Goal: Book appointment/travel/reservation

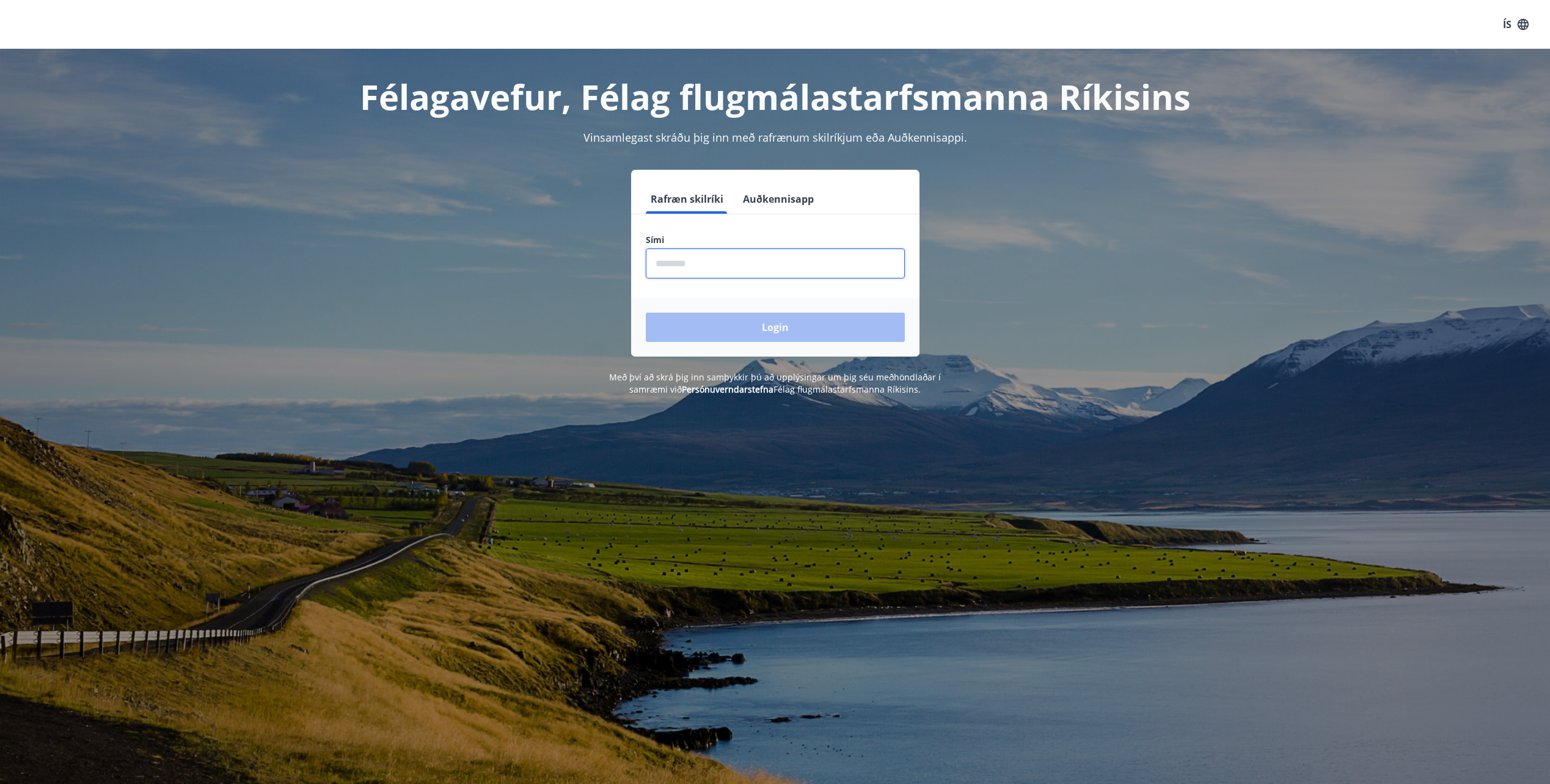
click at [741, 255] on input "phone" at bounding box center [775, 263] width 259 height 30
type input "********"
click at [741, 314] on button "Login" at bounding box center [775, 327] width 259 height 30
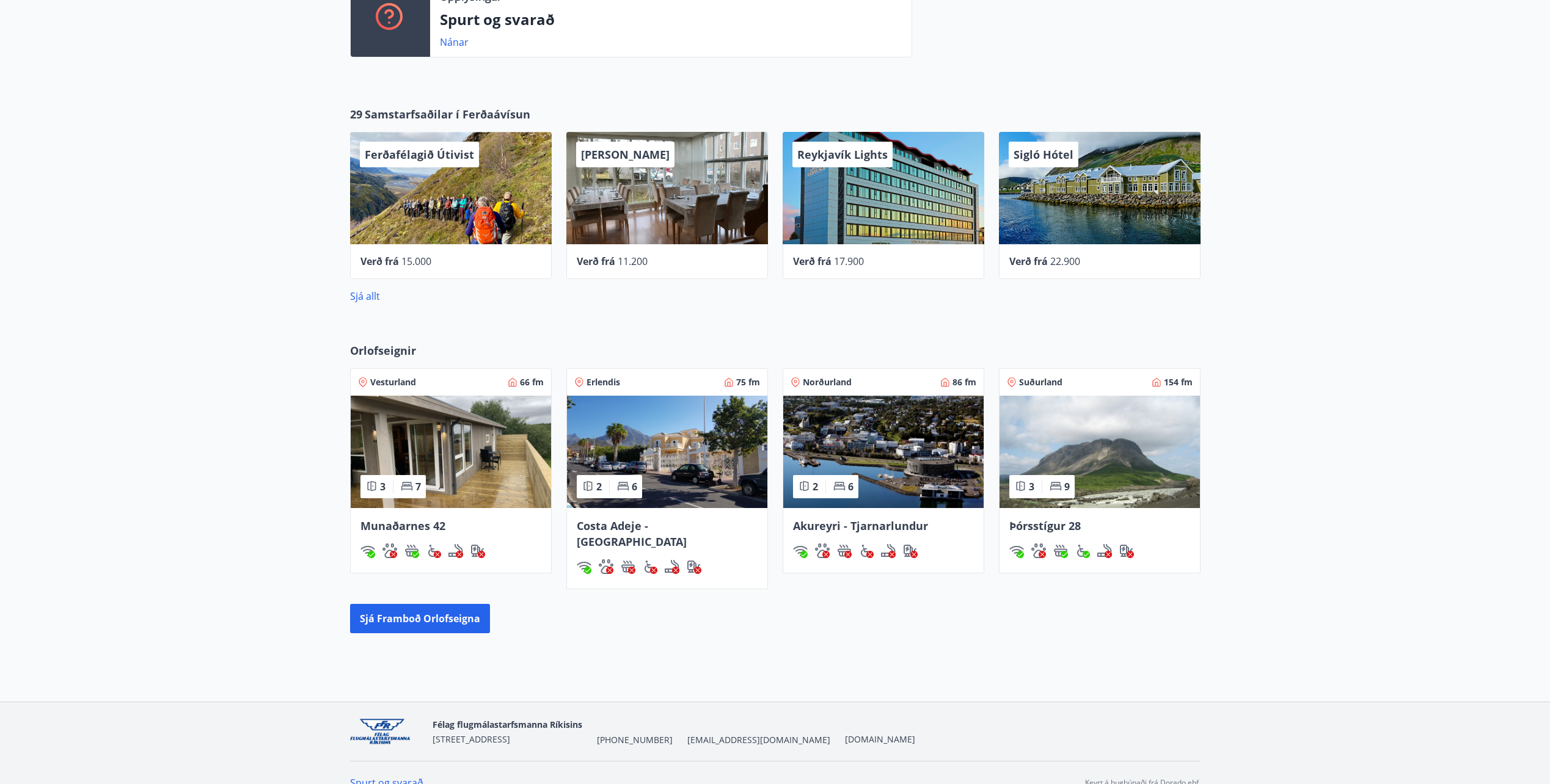
scroll to position [367, 0]
click at [468, 603] on button "Sjá framboð orlofseigna" at bounding box center [420, 618] width 140 height 30
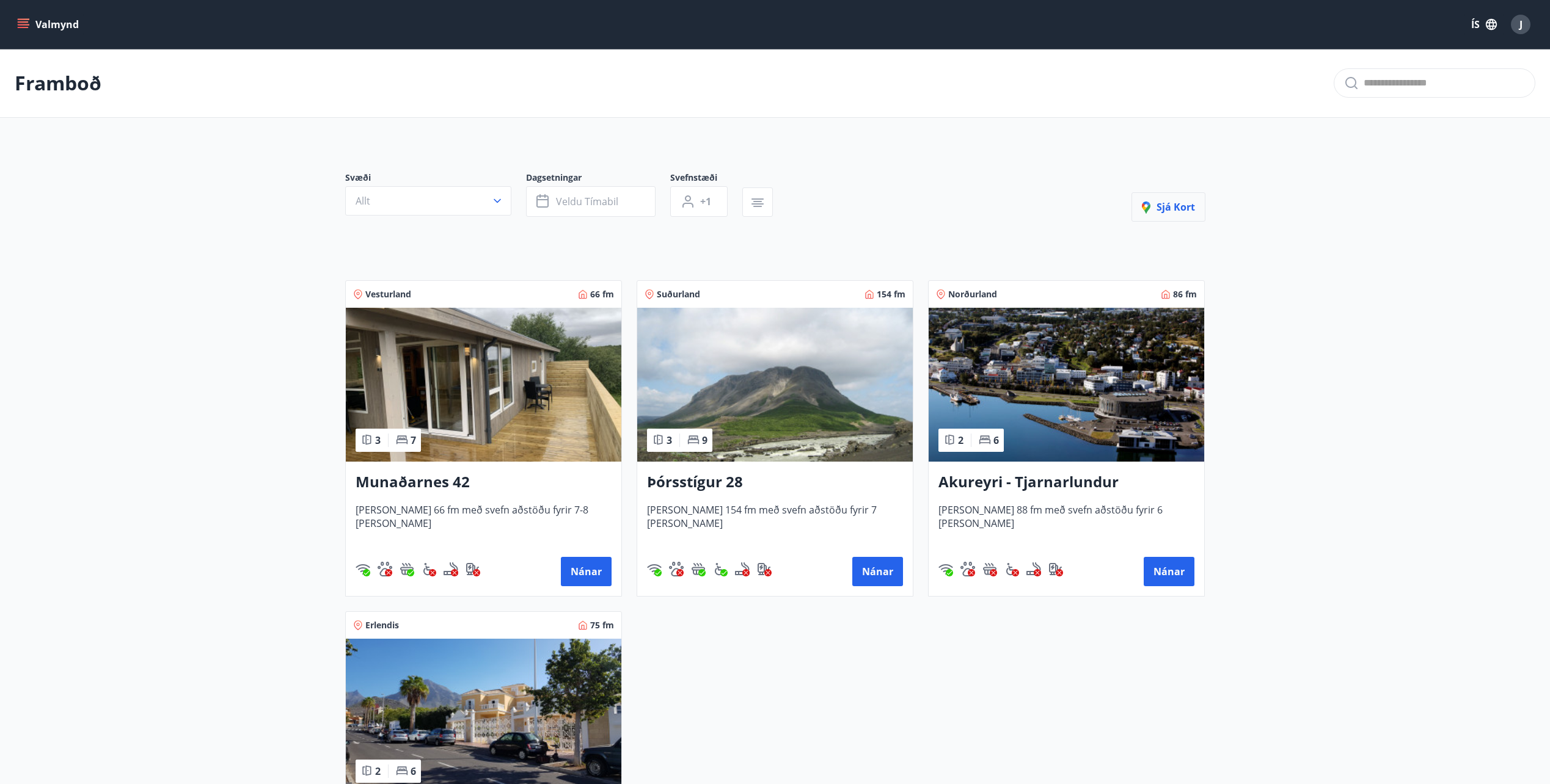
click at [1182, 206] on span "Sjá kort" at bounding box center [1168, 207] width 53 height 14
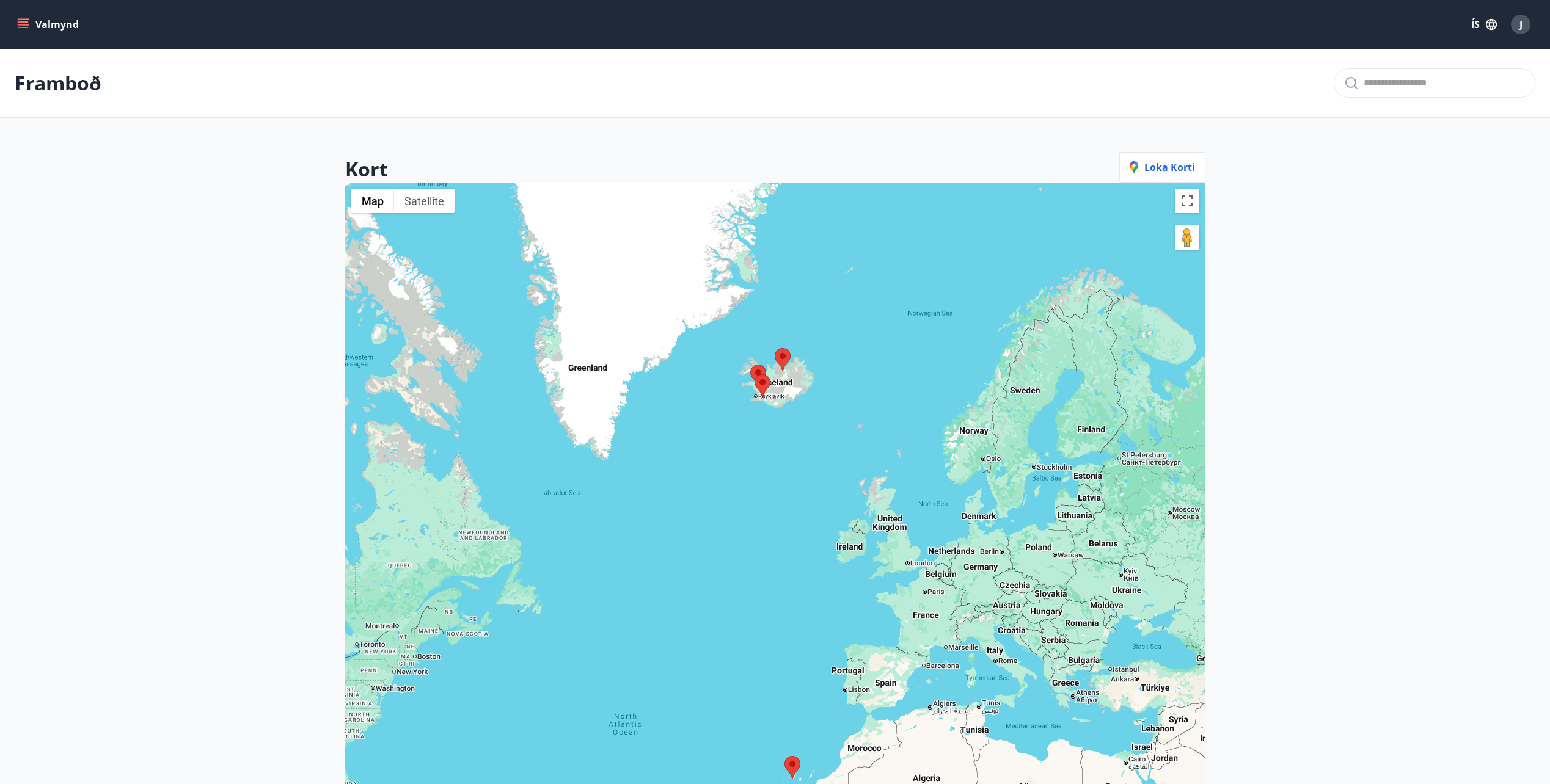
click at [792, 396] on div at bounding box center [775, 575] width 860 height 784
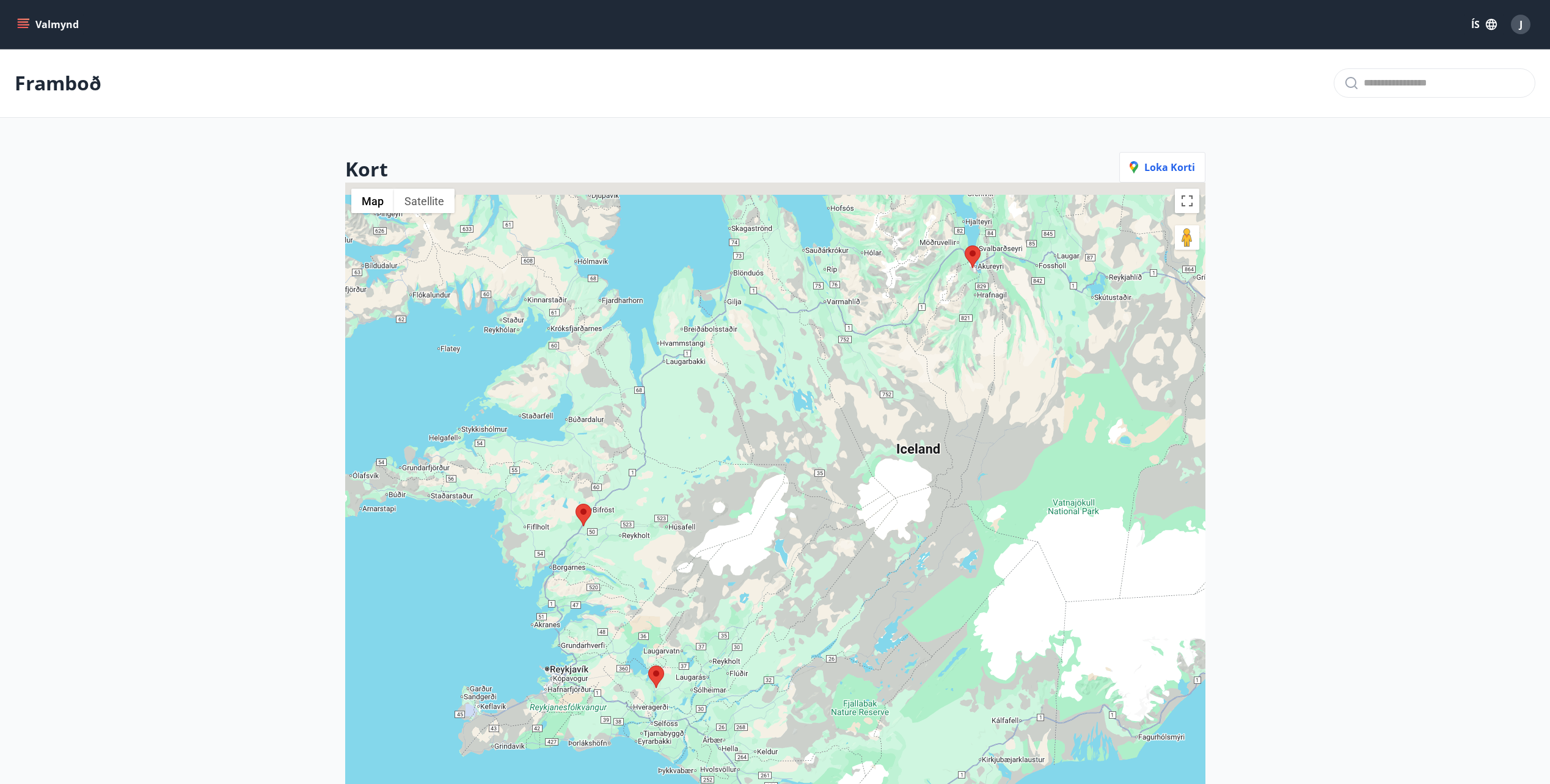
drag, startPoint x: 936, startPoint y: 339, endPoint x: 851, endPoint y: 531, distance: 210.0
click at [851, 532] on div at bounding box center [775, 575] width 860 height 784
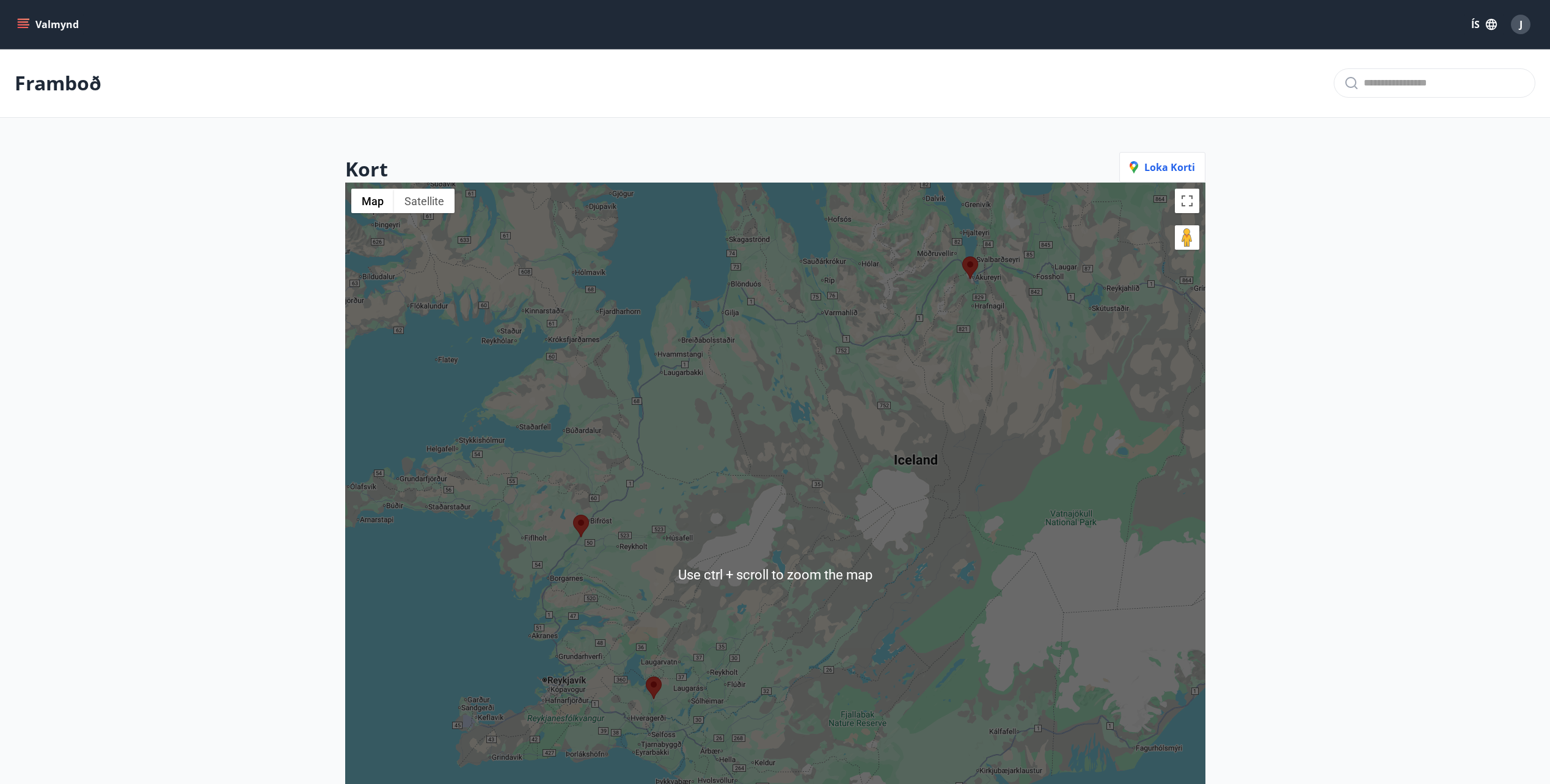
drag, startPoint x: 51, startPoint y: 87, endPoint x: 46, endPoint y: 57, distance: 30.4
click at [49, 84] on p "Framboð" at bounding box center [58, 83] width 87 height 27
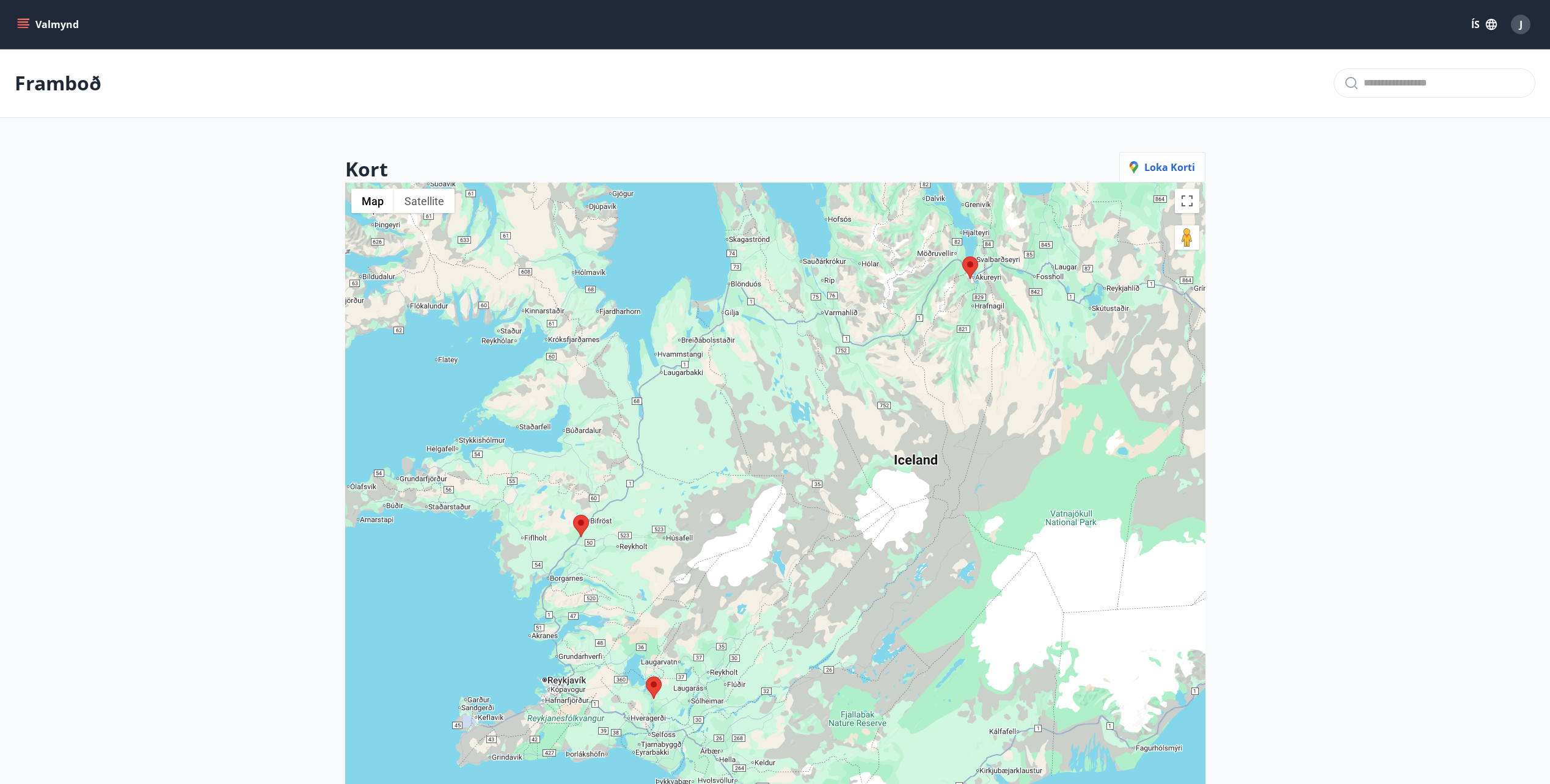
click at [21, 29] on icon "menu" at bounding box center [24, 24] width 12 height 12
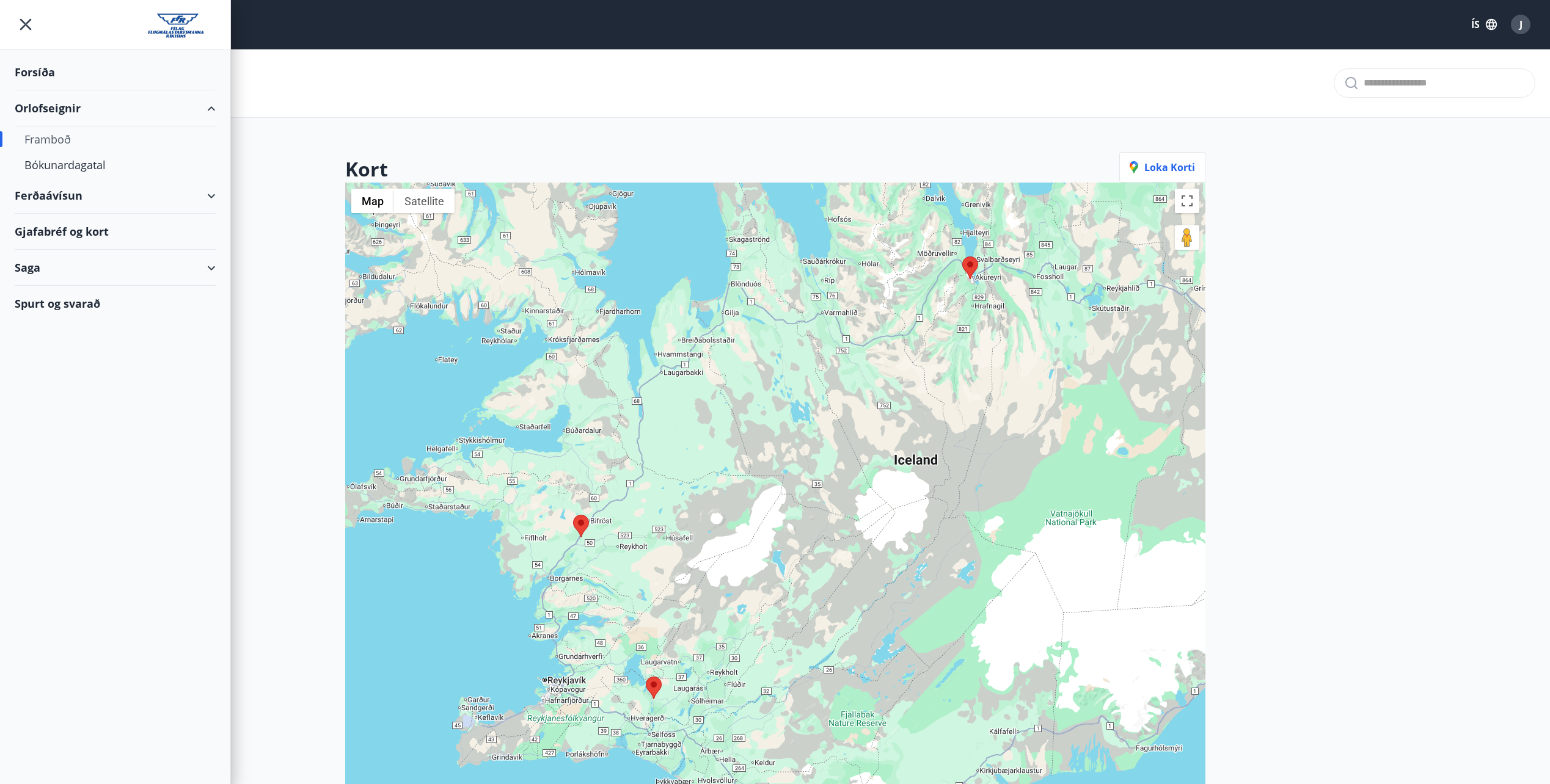
click at [60, 141] on div "Framboð" at bounding box center [115, 140] width 182 height 26
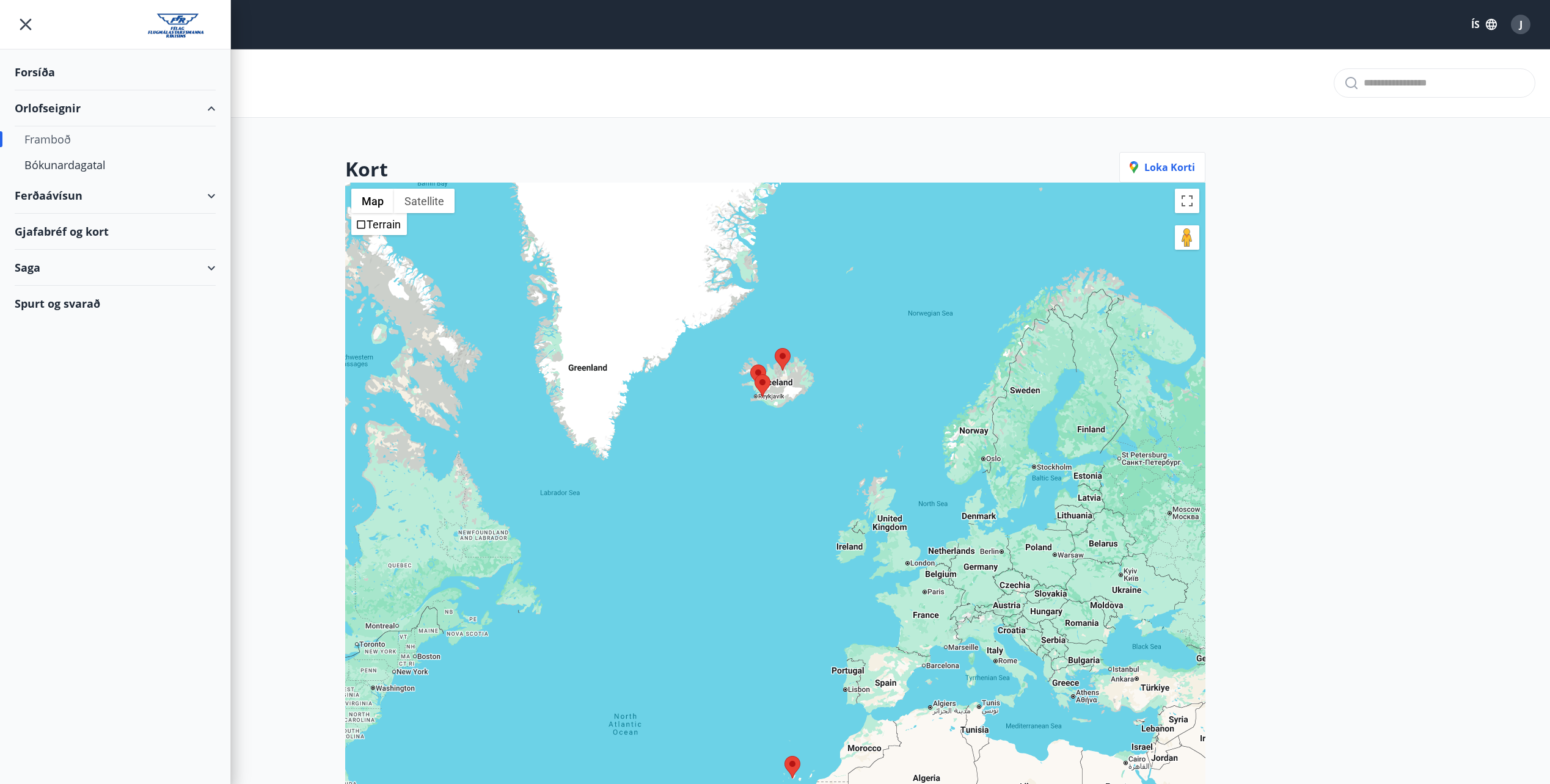
click at [1176, 120] on main "Framboð Kort Loka korti ← Move left → Move right ↑ Move up ↓ Move down + Zoom i…" at bounding box center [775, 512] width 1550 height 927
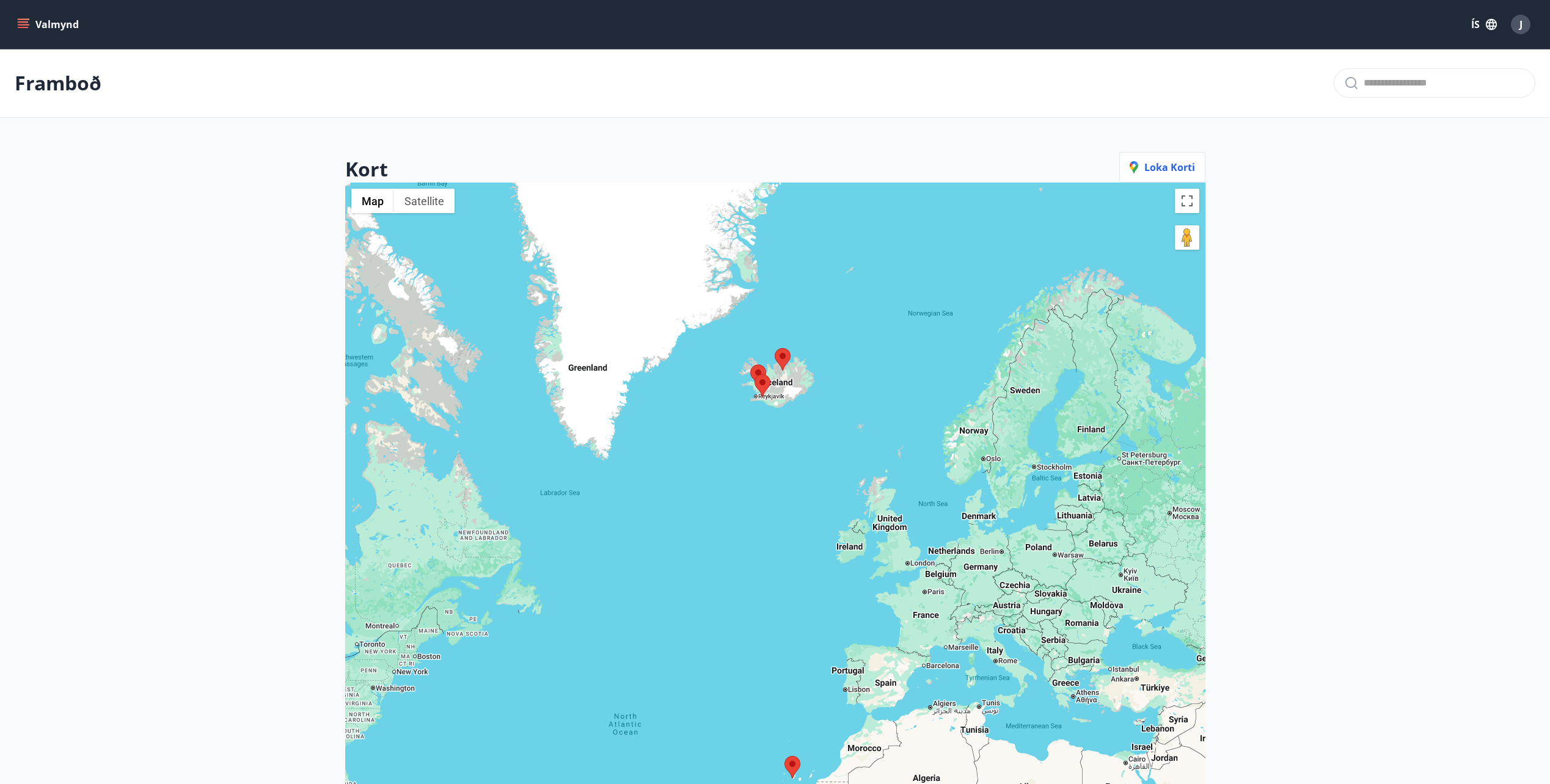
click at [1178, 156] on button "Loka korti" at bounding box center [1162, 167] width 86 height 30
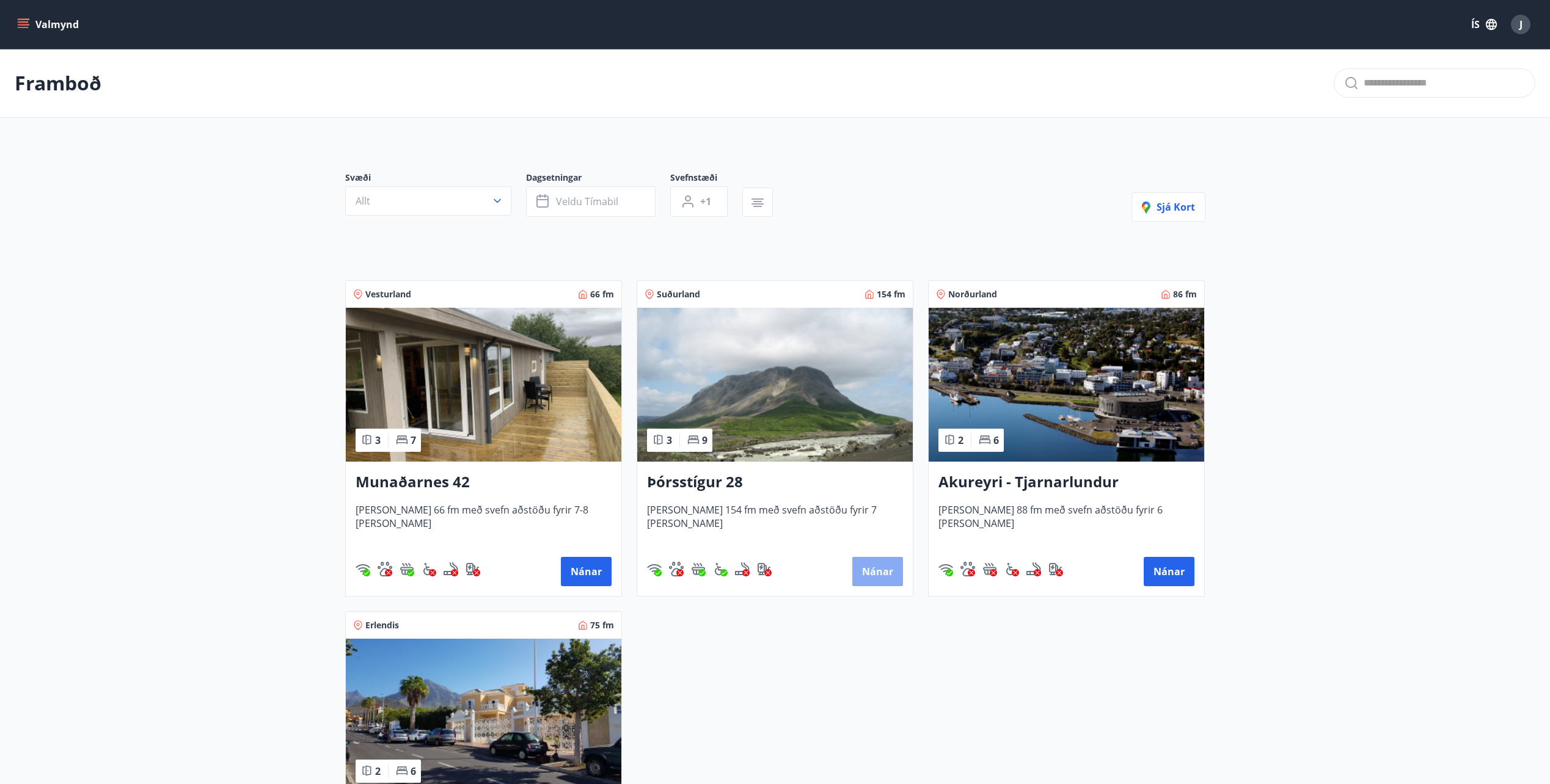
click at [868, 564] on button "Nánar" at bounding box center [877, 571] width 51 height 30
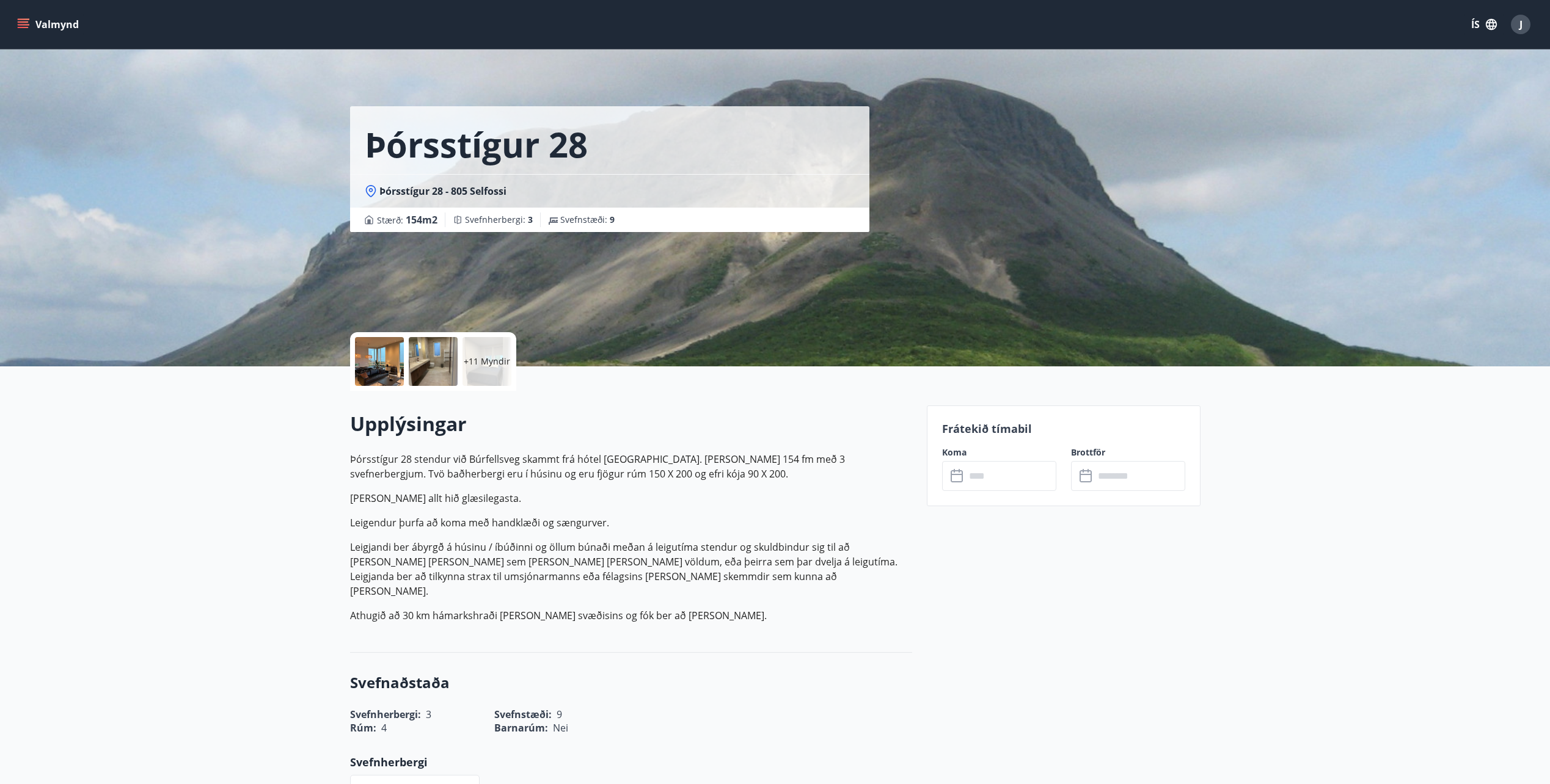
click at [995, 464] on input "text" at bounding box center [1011, 475] width 91 height 30
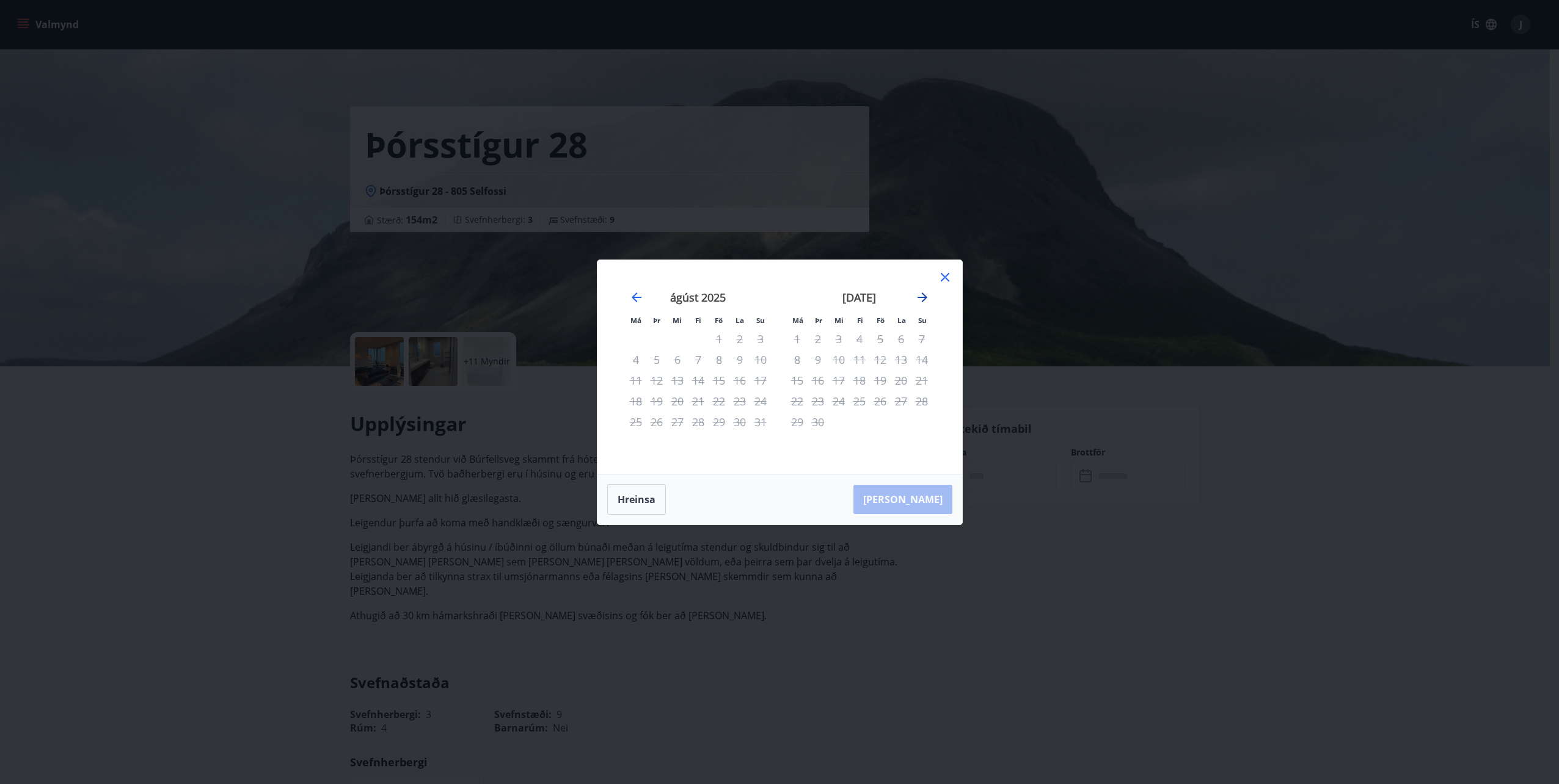
click at [921, 298] on icon "Move forward to switch to the next month." at bounding box center [922, 297] width 10 height 10
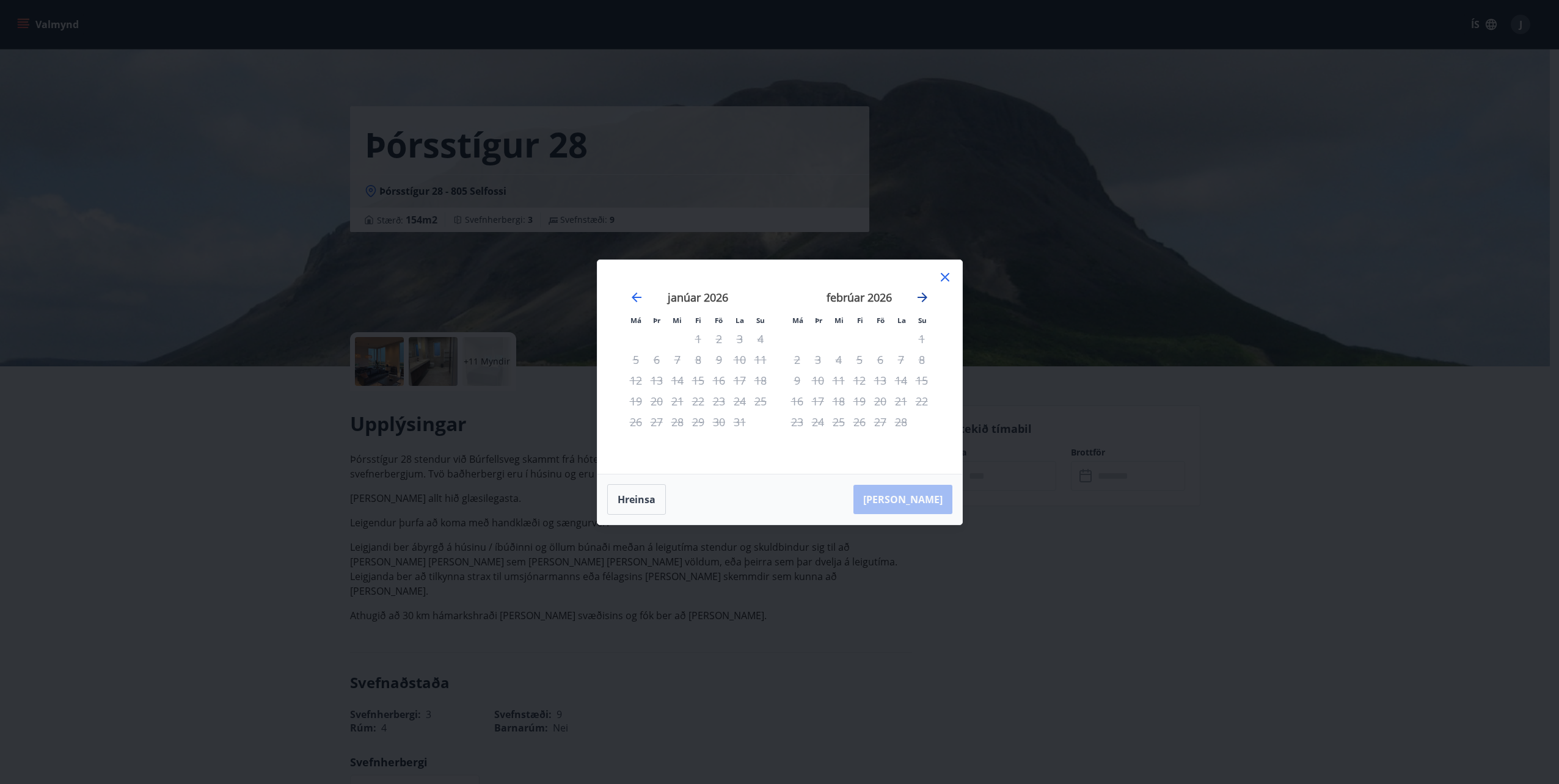
click at [921, 298] on icon "Move forward to switch to the next month." at bounding box center [922, 297] width 10 height 10
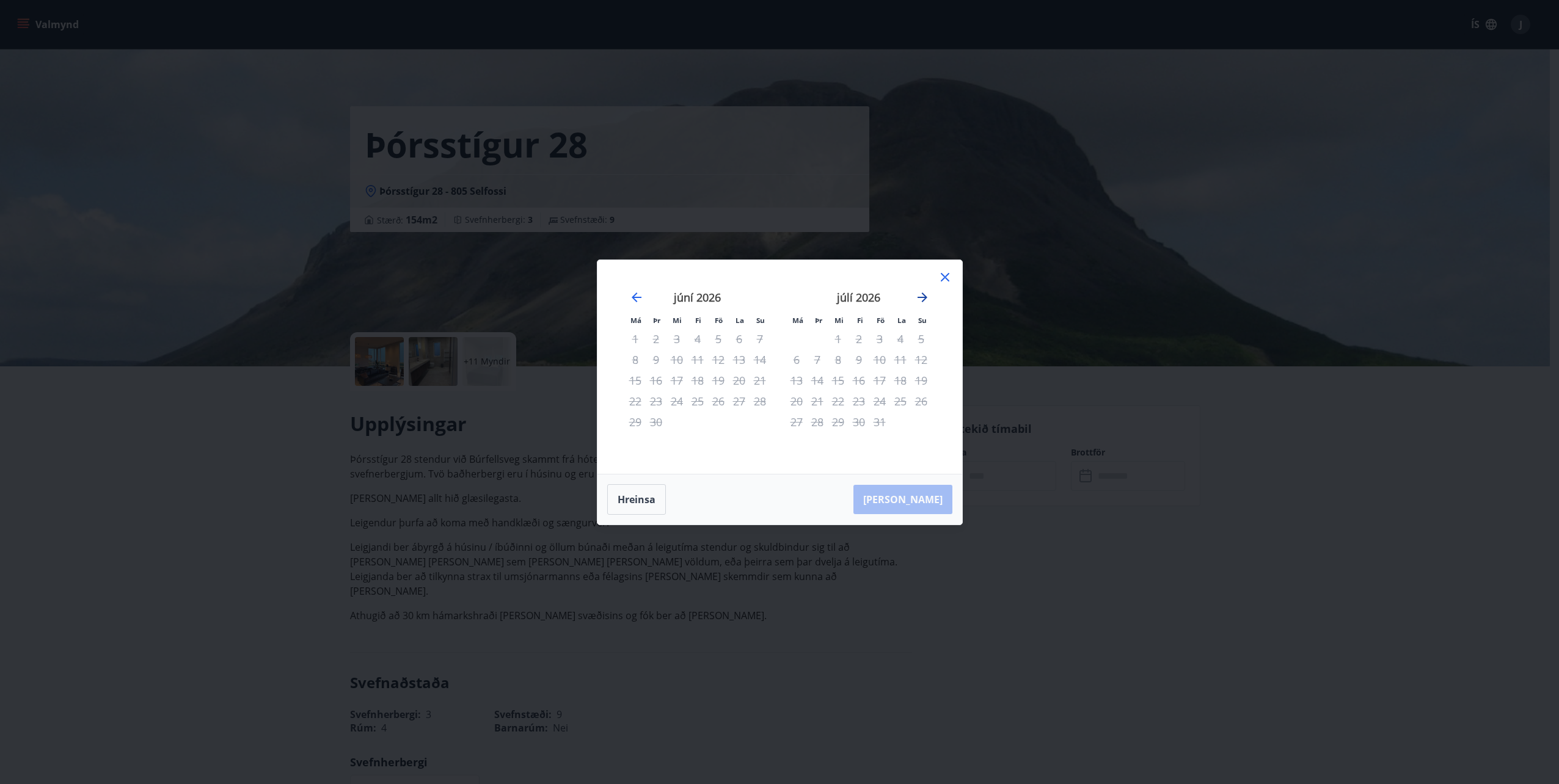
click at [921, 298] on icon "Move forward to switch to the next month." at bounding box center [922, 297] width 10 height 10
click at [942, 278] on icon at bounding box center [945, 277] width 14 height 14
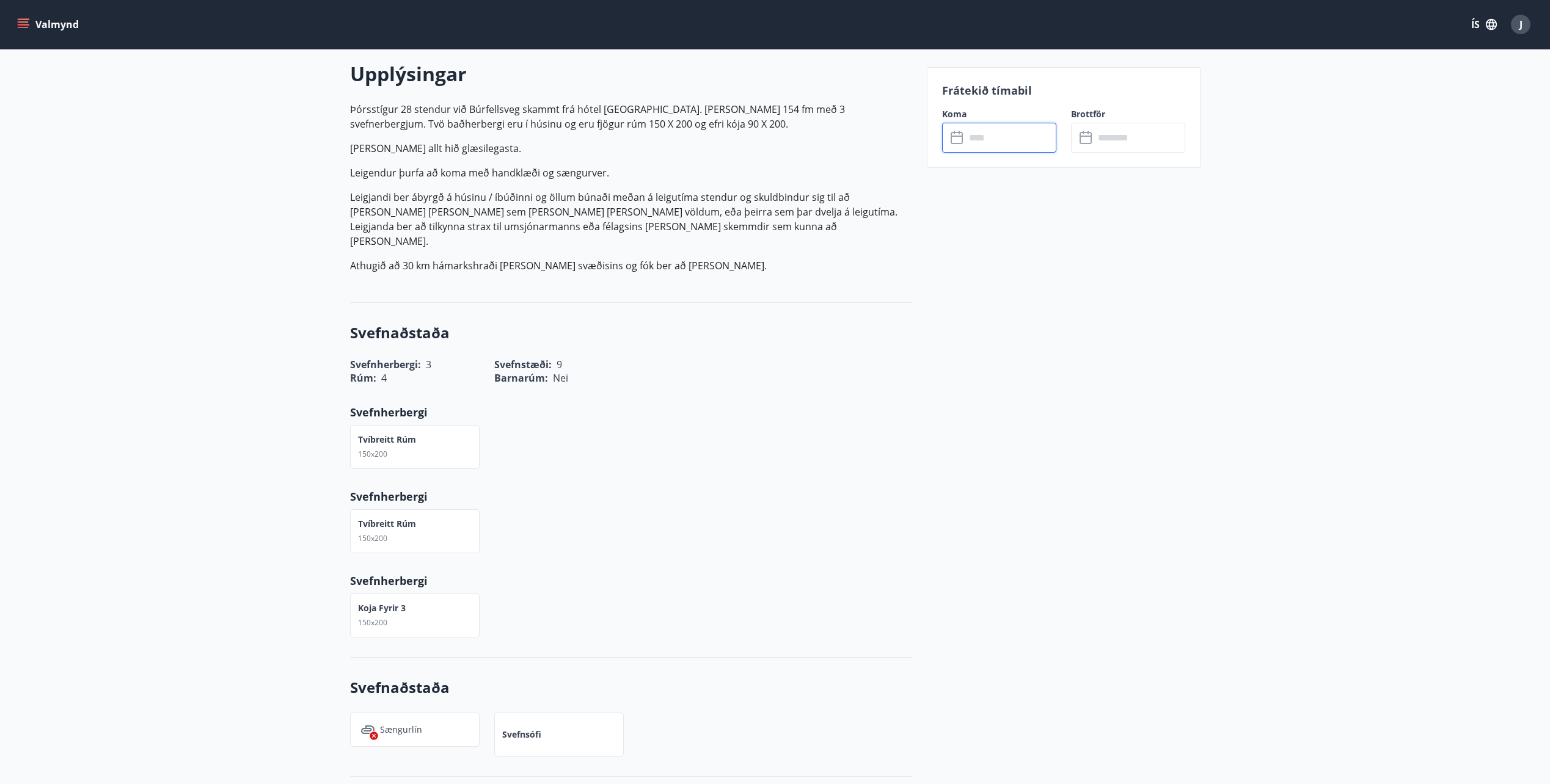
scroll to position [488, 0]
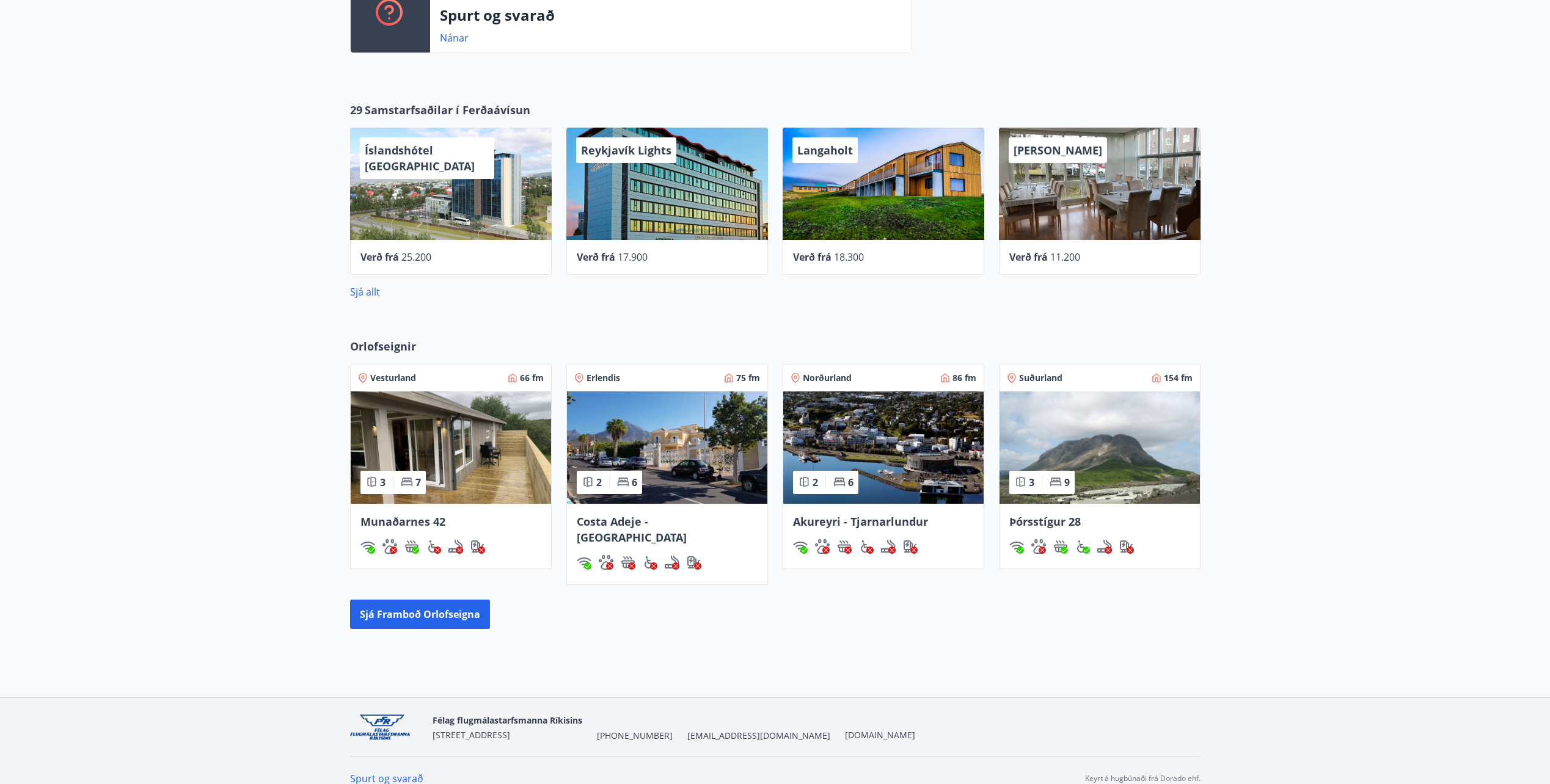
scroll to position [4, 0]
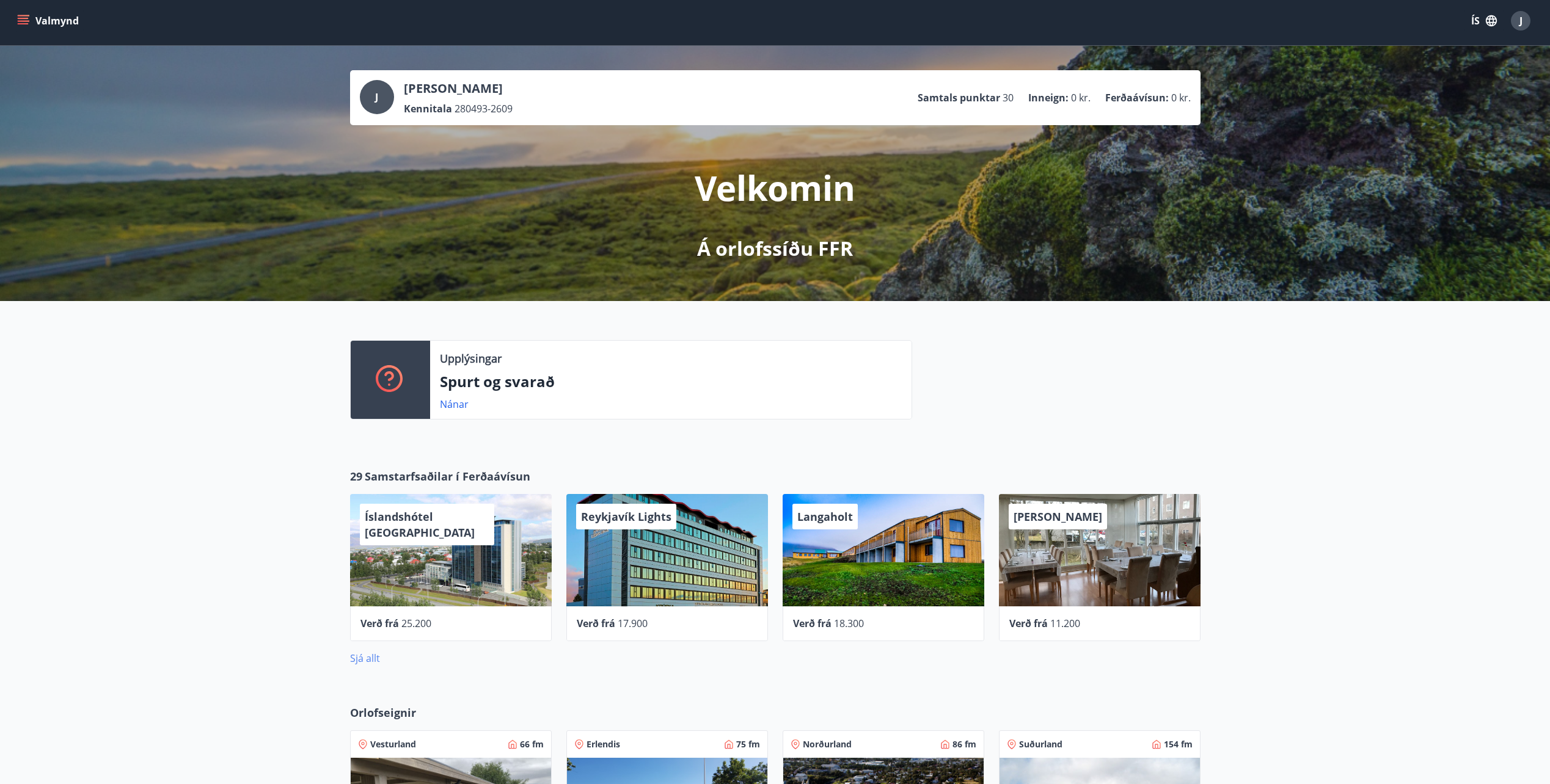
click at [374, 659] on link "Sjá allt" at bounding box center [365, 658] width 30 height 14
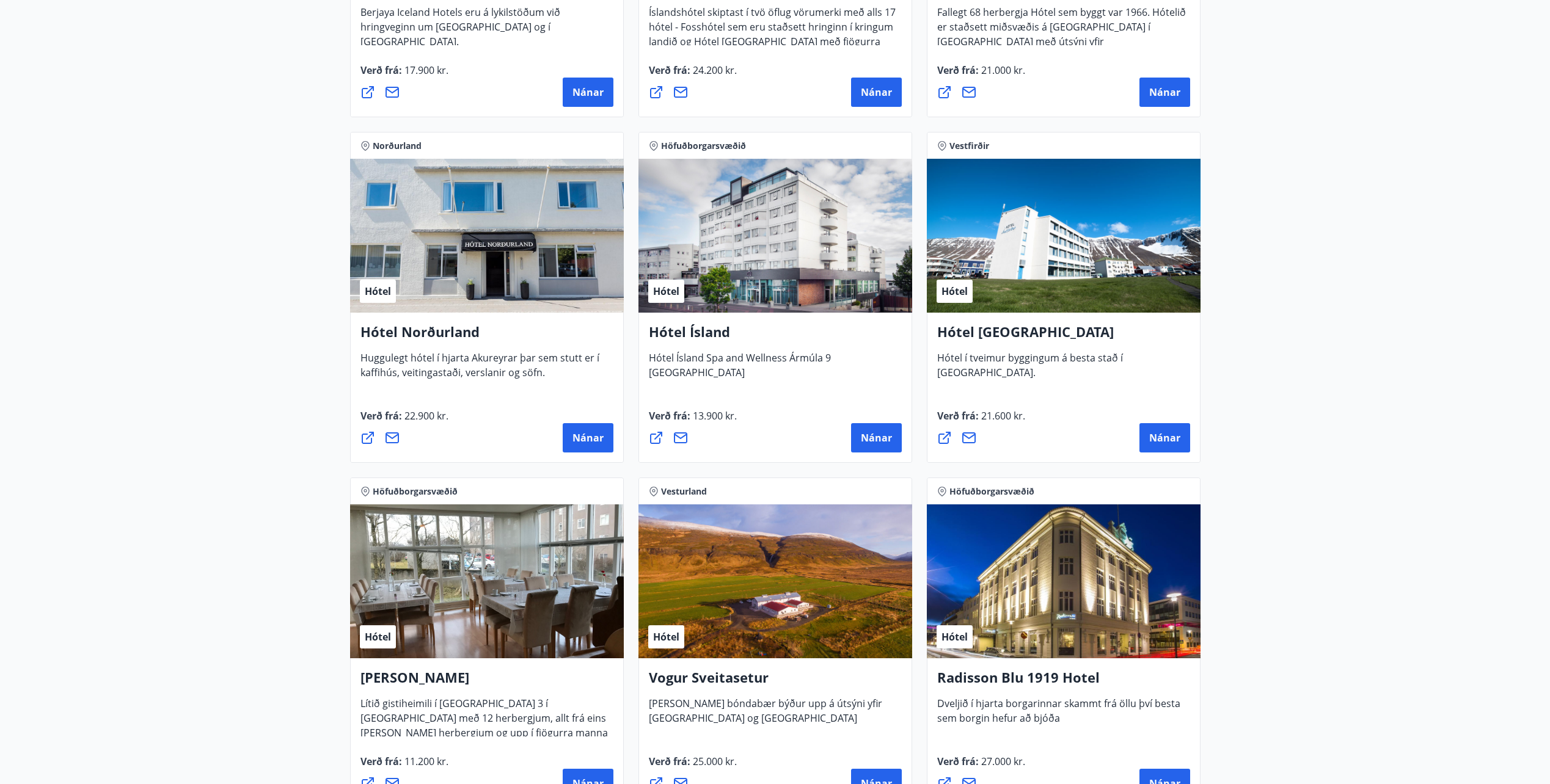
scroll to position [2014, 0]
